Goal: Task Accomplishment & Management: Manage account settings

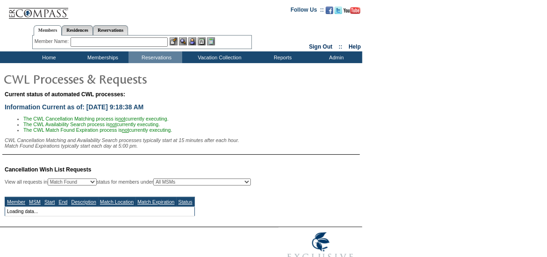
select select "50"
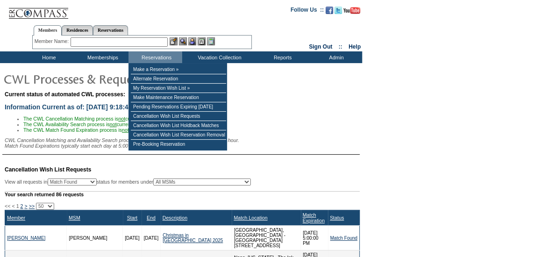
click at [134, 43] on input "text" at bounding box center [119, 41] width 97 height 9
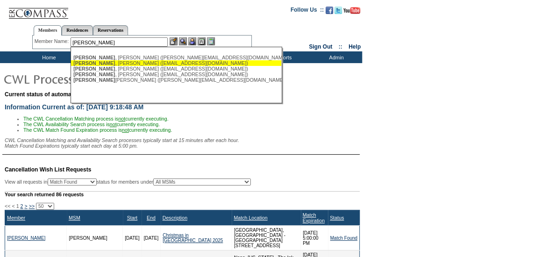
click at [132, 64] on div "Henderson , James (jhenderson@exclusiveresorts.com)" at bounding box center [176, 63] width 206 height 6
type input "Henderson, James (jhenderson@exclusiveresorts.com)"
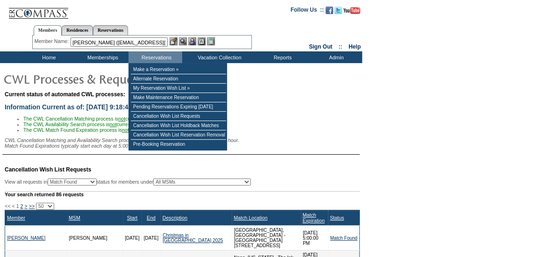
click at [206, 41] on img at bounding box center [202, 41] width 8 height 8
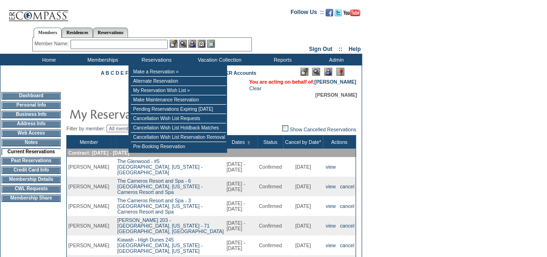
click at [154, 43] on input "text" at bounding box center [119, 44] width 97 height 9
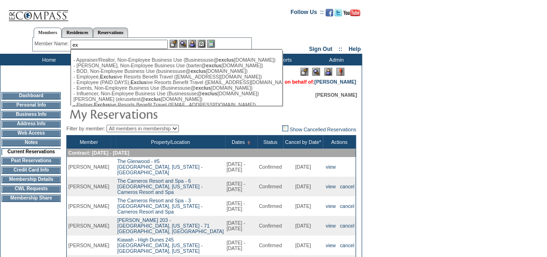
type input "e"
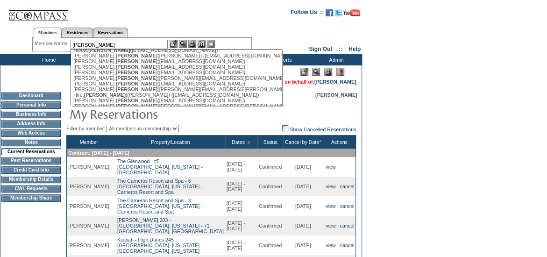
scroll to position [222, 0]
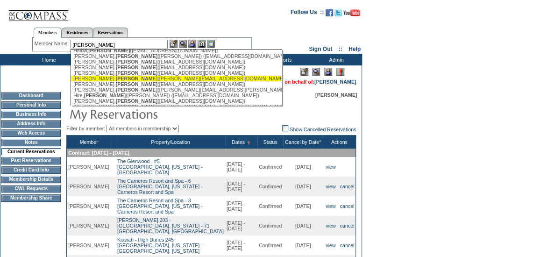
click at [158, 81] on div "Henderson ER, James (dolson@exclusiveresorts.com)" at bounding box center [176, 79] width 206 height 6
type input "Henderson ER, James (dolson@exclusiveresorts.com)"
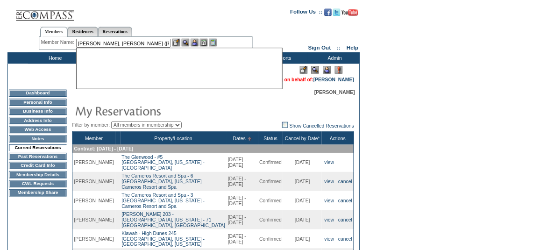
scroll to position [0, 0]
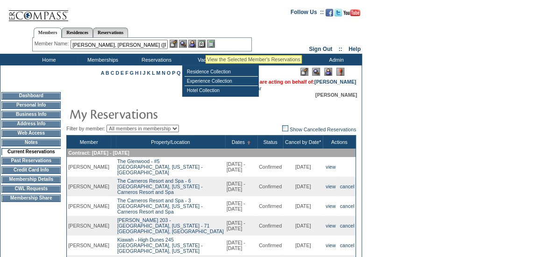
click at [206, 43] on img at bounding box center [202, 44] width 8 height 8
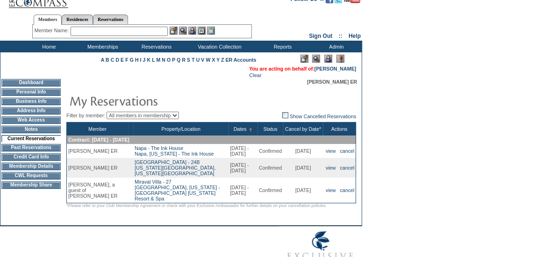
scroll to position [14, 0]
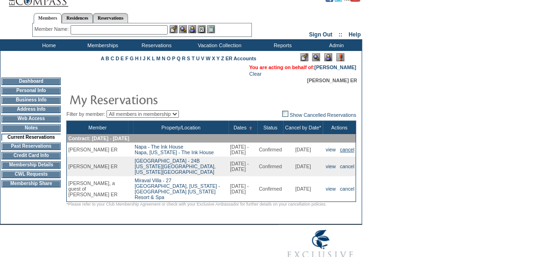
click at [344, 152] on link "cancel" at bounding box center [347, 150] width 14 height 6
